Goal: Navigation & Orientation: Find specific page/section

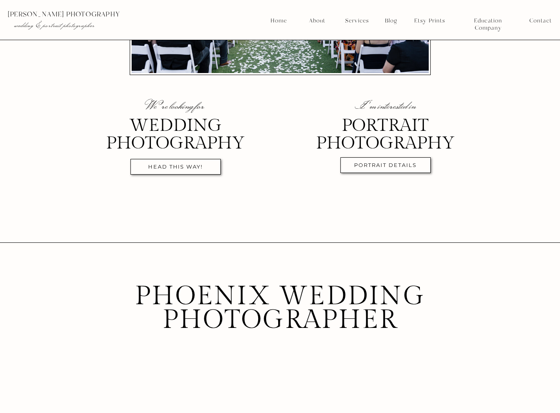
scroll to position [264, 0]
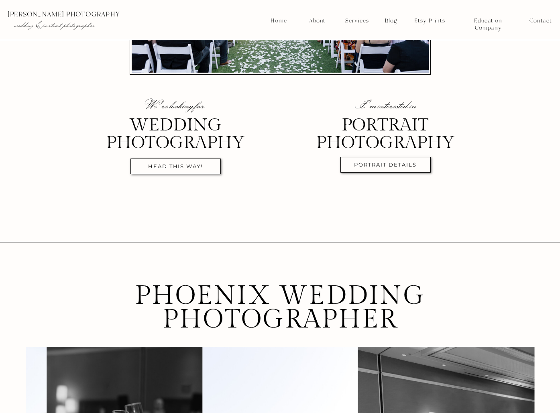
click at [197, 164] on nav "head this way!" at bounding box center [175, 167] width 82 height 9
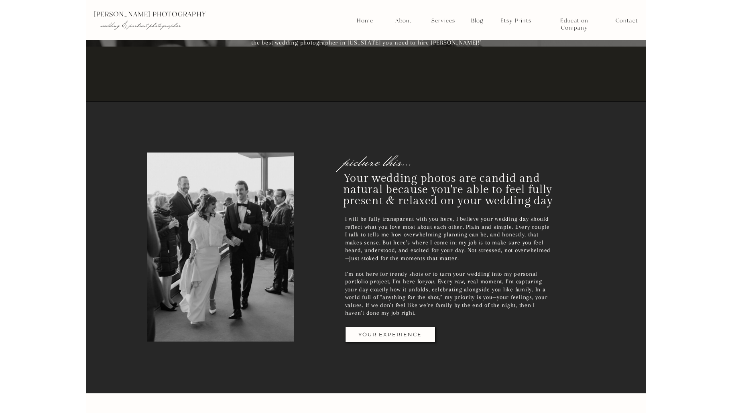
scroll to position [1429, 0]
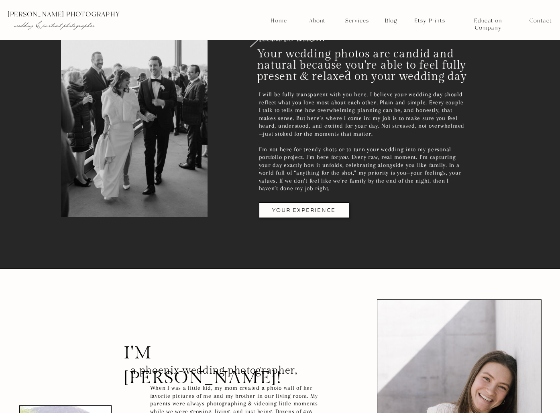
click at [298, 205] on div at bounding box center [304, 210] width 90 height 16
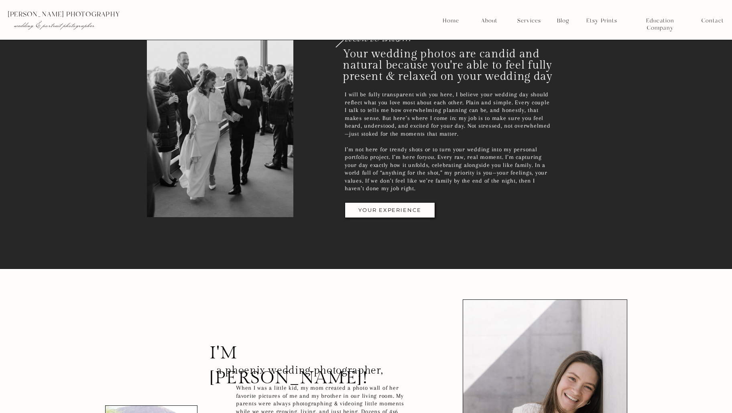
click at [394, 213] on nav "YOUR EXPERIENCE" at bounding box center [390, 211] width 82 height 9
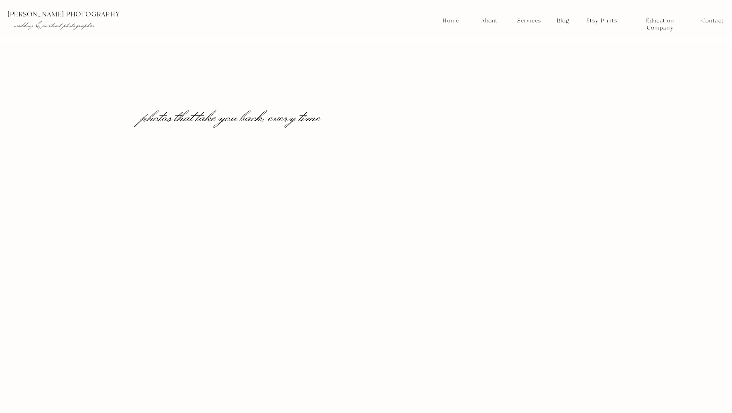
scroll to position [888, 0]
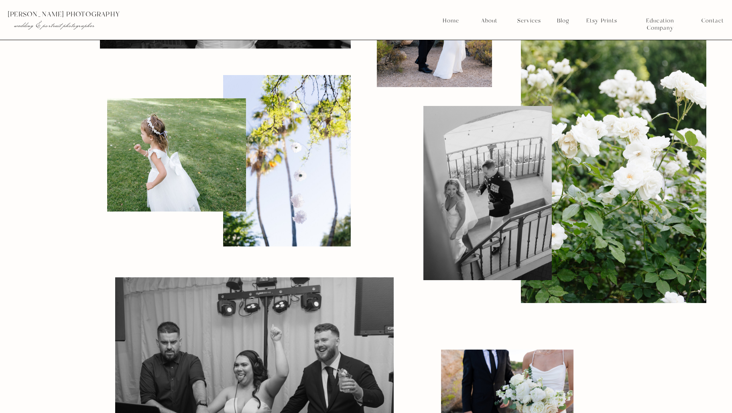
click at [495, 19] on nav "About" at bounding box center [489, 20] width 20 height 7
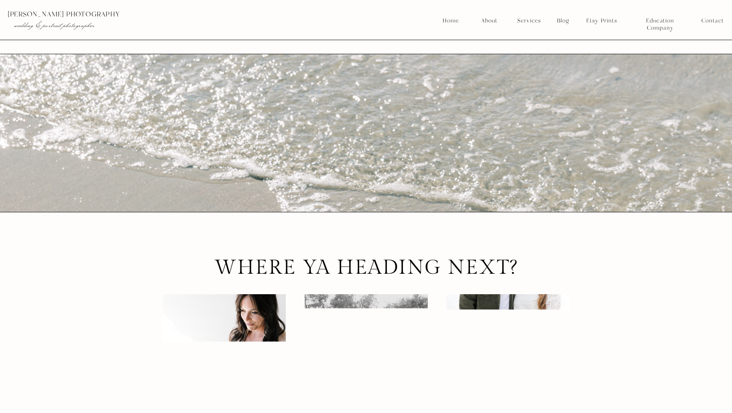
scroll to position [1913, 0]
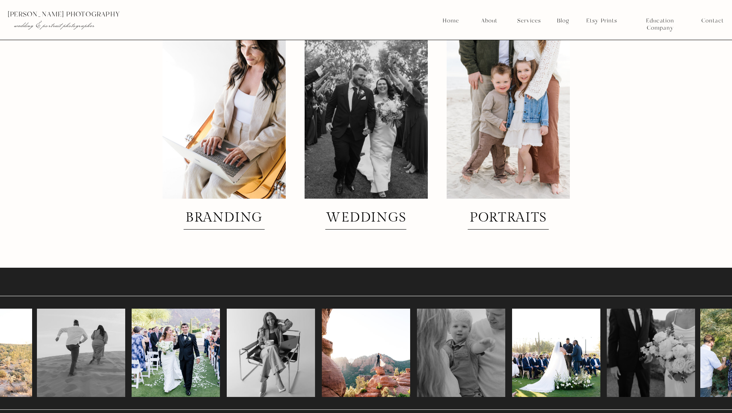
click at [360, 217] on h2 "weddings" at bounding box center [366, 218] width 86 height 14
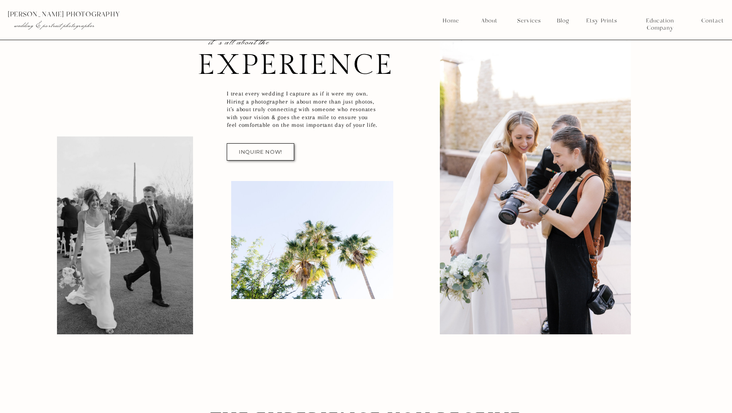
scroll to position [87, 0]
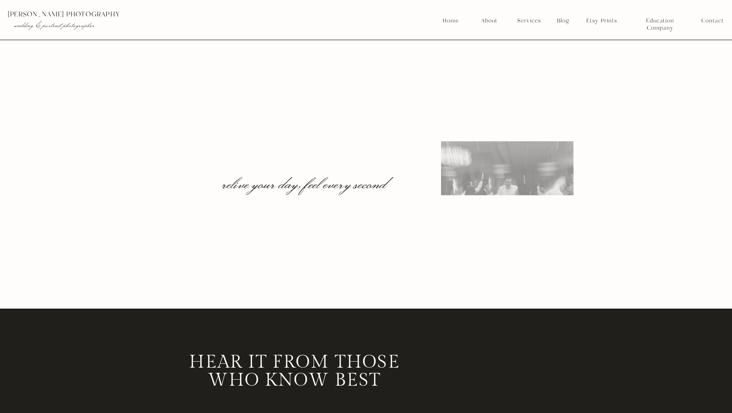
scroll to position [1243, 0]
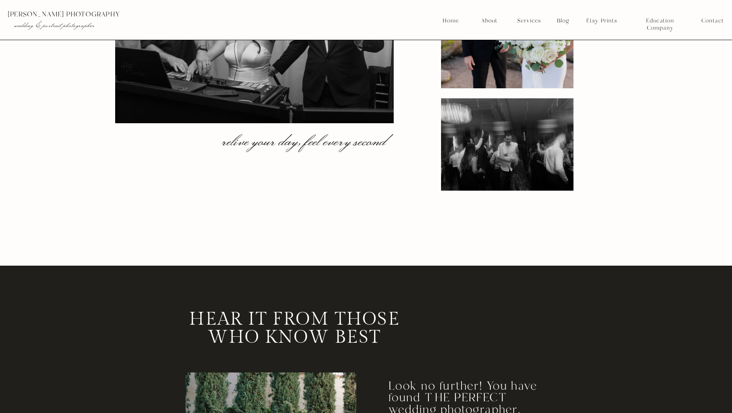
click at [600, 20] on nav "Etsy Prints" at bounding box center [601, 20] width 37 height 7
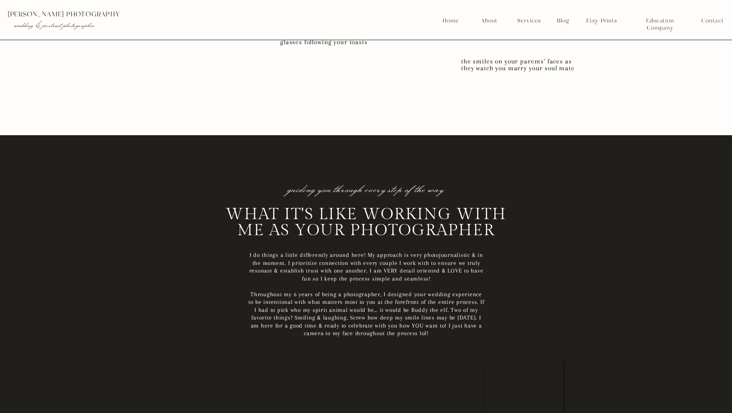
scroll to position [3553, 0]
